Goal: Transaction & Acquisition: Purchase product/service

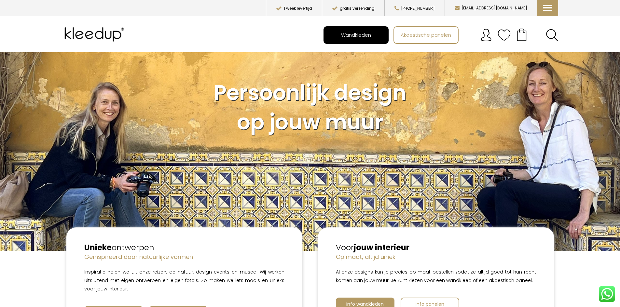
click at [360, 35] on span "Wandkleden" at bounding box center [355, 35] width 37 height 12
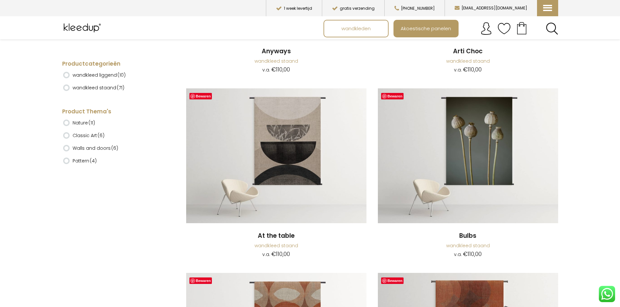
scroll to position [293, 0]
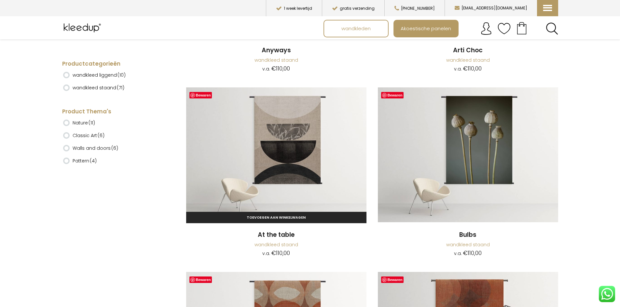
click at [306, 144] on img at bounding box center [276, 155] width 180 height 135
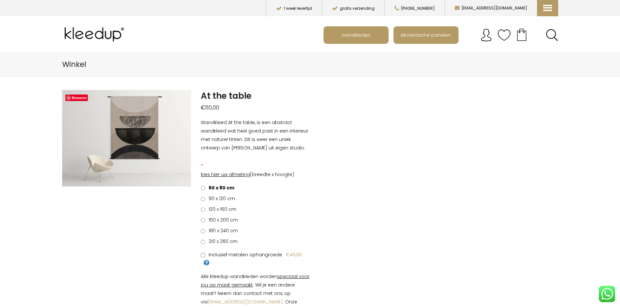
click at [224, 211] on span "120 x 160 cm" at bounding box center [221, 209] width 30 height 7
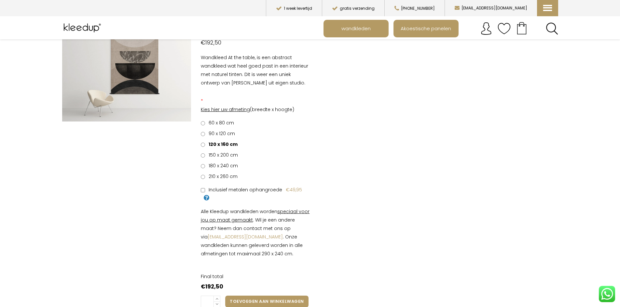
scroll to position [33, 0]
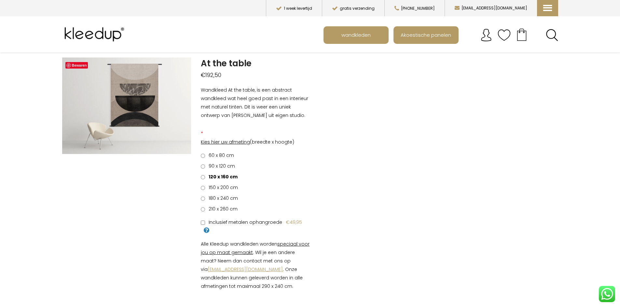
click at [224, 270] on link "[EMAIL_ADDRESS][DOMAIN_NAME]" at bounding box center [245, 269] width 75 height 7
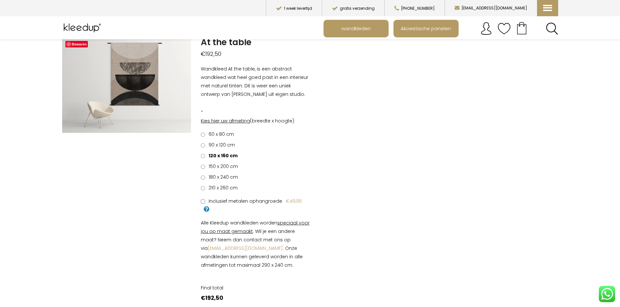
scroll to position [65, 0]
